Goal: Book appointment/travel/reservation

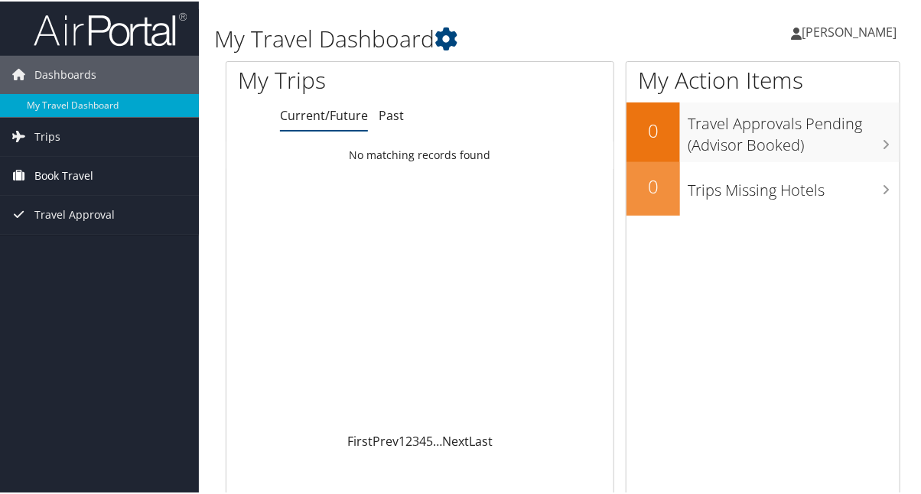
click at [53, 177] on span "Book Travel" at bounding box center [63, 174] width 59 height 38
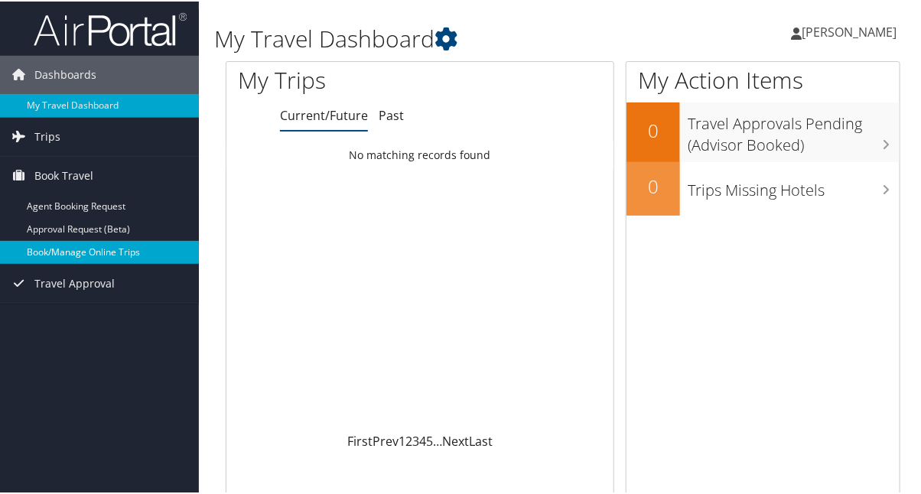
click at [106, 248] on link "Book/Manage Online Trips" at bounding box center [99, 250] width 199 height 23
